Goal: Task Accomplishment & Management: Complete application form

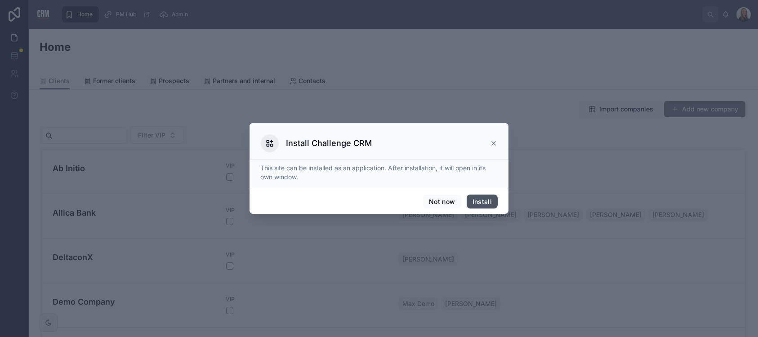
click at [481, 201] on button "Install" at bounding box center [481, 202] width 31 height 14
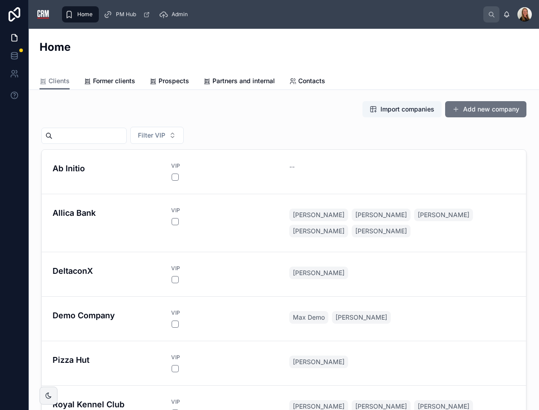
click at [484, 106] on button "Add new company" at bounding box center [485, 109] width 81 height 16
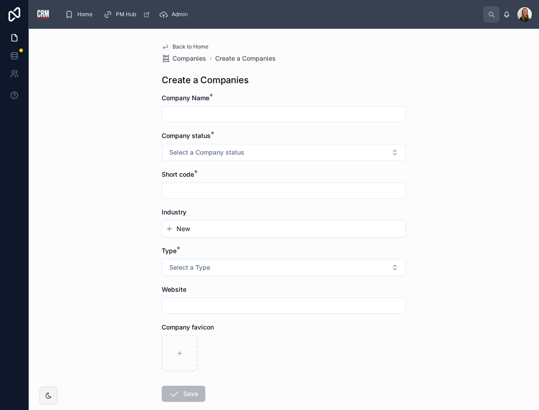
click at [487, 111] on div "Back to Home Companies Create a Companies Create a Companies Company Name * Com…" at bounding box center [284, 219] width 510 height 381
click at [248, 108] on input "text" at bounding box center [284, 114] width 244 height 13
drag, startPoint x: 286, startPoint y: 188, endPoint x: 295, endPoint y: 191, distance: 9.8
click at [287, 188] on input "text" at bounding box center [284, 190] width 244 height 13
click at [465, 303] on div "Back to Home Companies Create a Companies Create a Companies Company Name * Com…" at bounding box center [284, 219] width 510 height 381
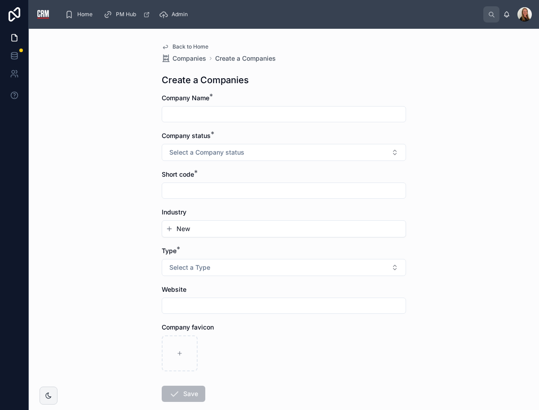
click at [243, 106] on div at bounding box center [284, 114] width 244 height 16
click at [241, 112] on input "text" at bounding box center [284, 114] width 244 height 13
click at [492, 149] on div "Back to Home Companies Create a Companies Create a Companies Company Name * Com…" at bounding box center [284, 219] width 510 height 381
click at [188, 48] on span "Back to Home" at bounding box center [191, 46] width 36 height 7
